Goal: Navigation & Orientation: Go to known website

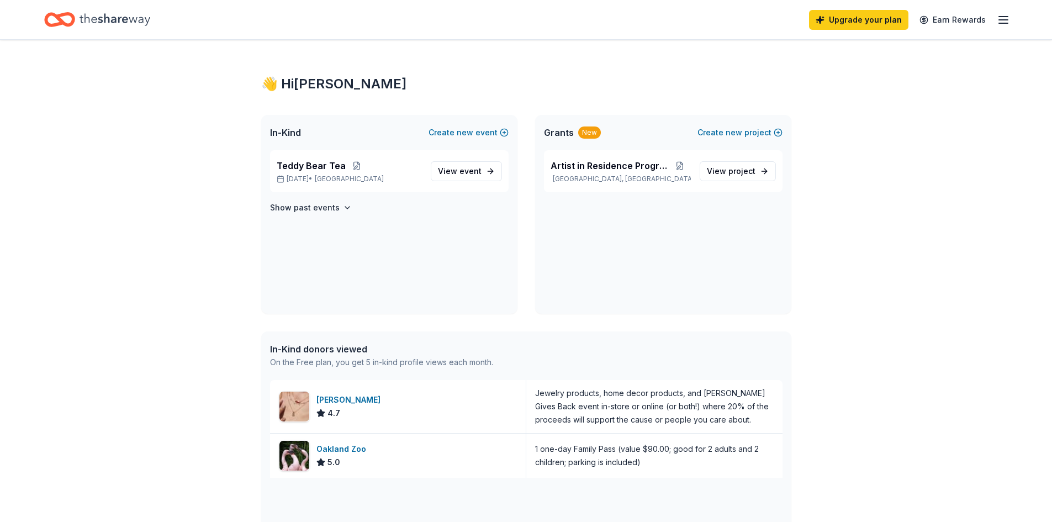
click at [101, 16] on icon "Home" at bounding box center [115, 19] width 71 height 23
click at [100, 14] on icon "Home" at bounding box center [115, 19] width 71 height 23
click at [1006, 17] on line "button" at bounding box center [1003, 17] width 9 height 0
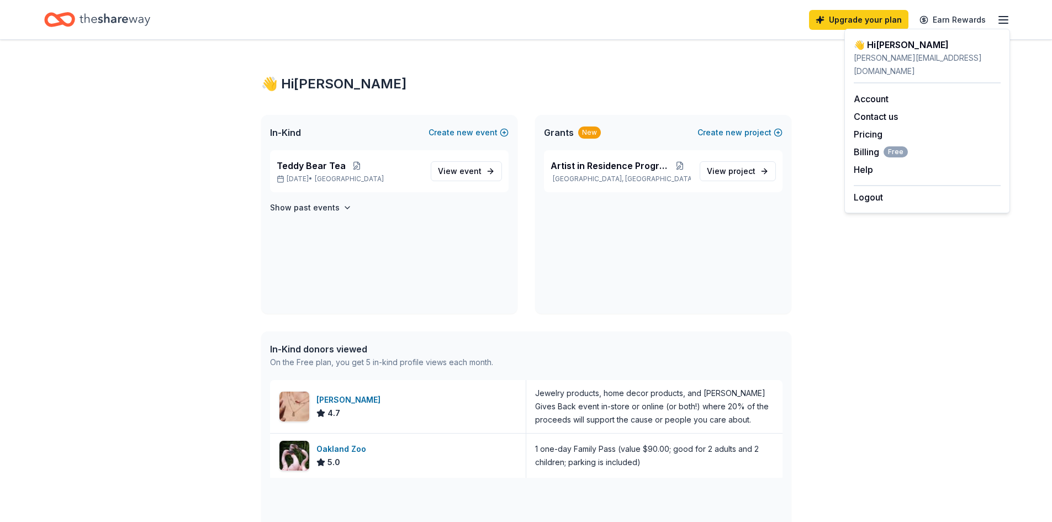
click at [767, 70] on div "👋 Hi Joan In-Kind Create new event Teddy Bear Tea Dec 06, 2025 • SF Bay Area Vi…" at bounding box center [526, 414] width 565 height 749
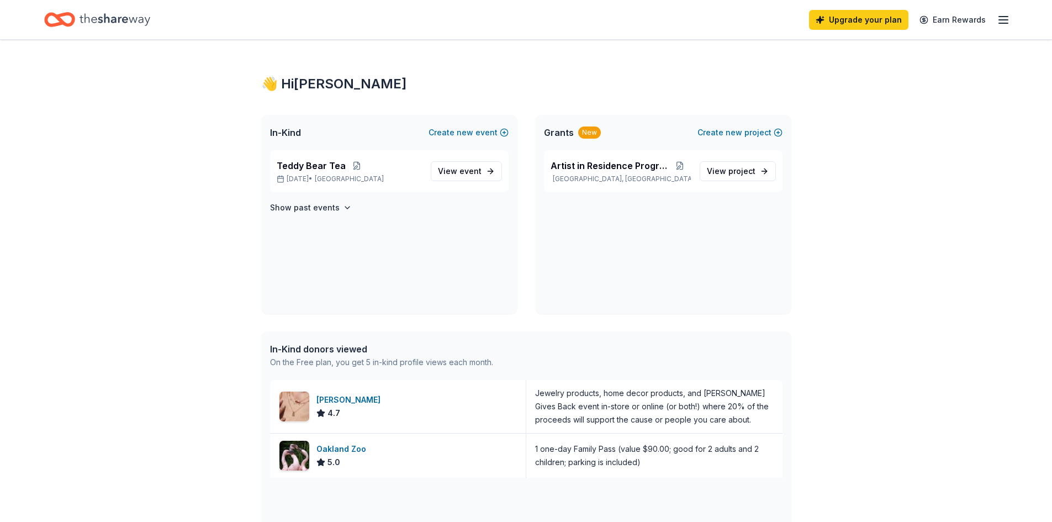
click at [94, 14] on icon "Home" at bounding box center [115, 19] width 71 height 23
click at [44, 7] on link "Home" at bounding box center [97, 20] width 106 height 26
